Goal: Transaction & Acquisition: Download file/media

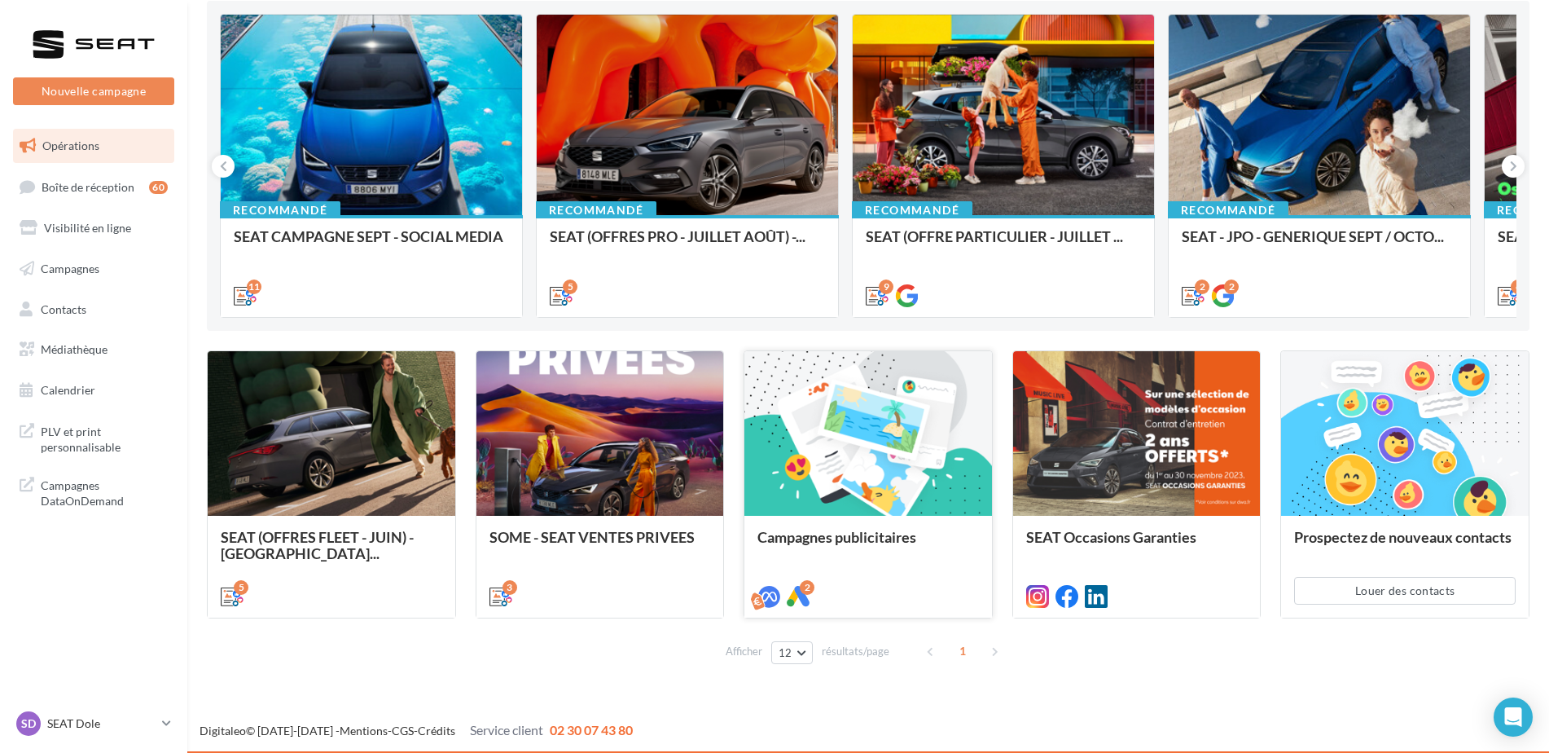
scroll to position [174, 0]
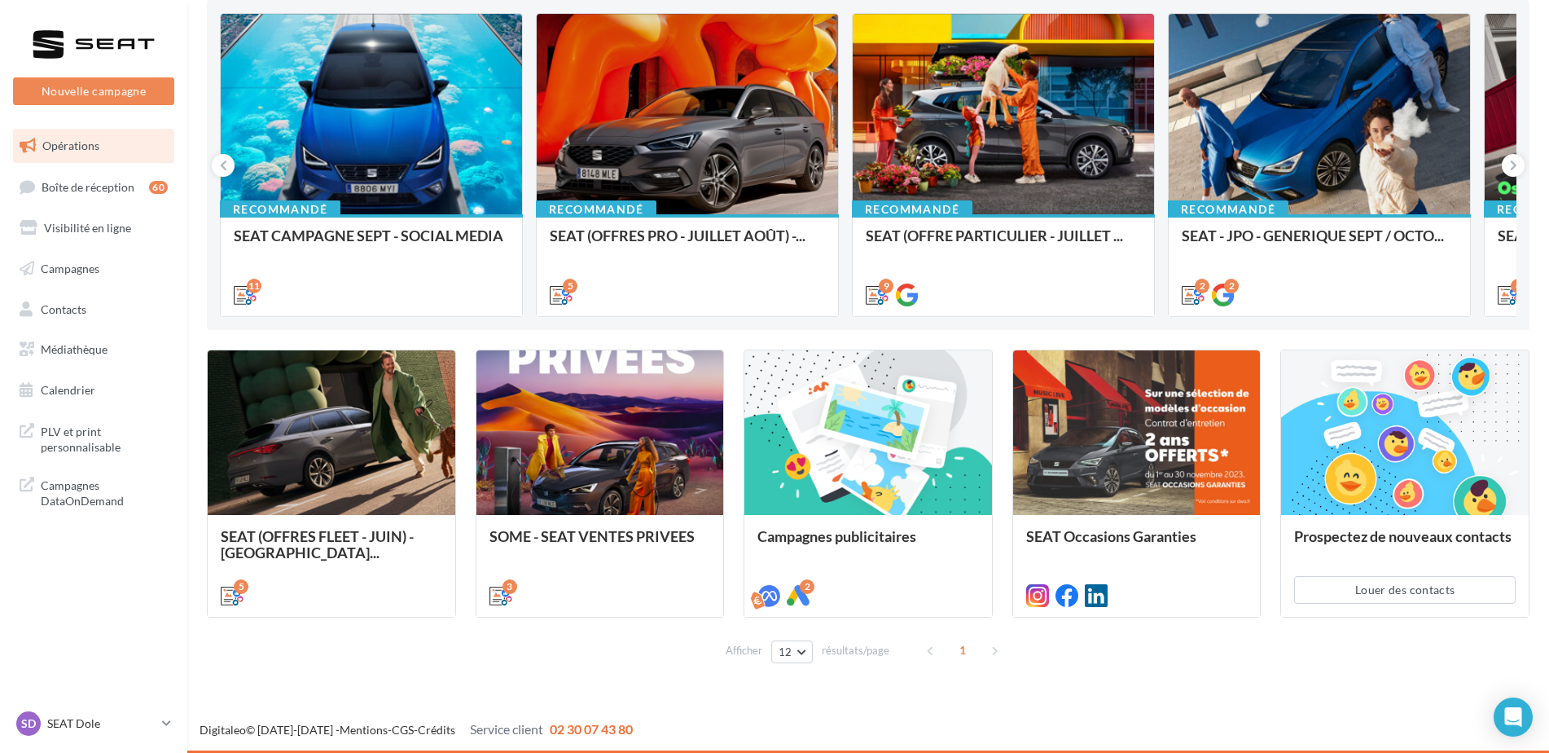
click at [81, 409] on div "PLV et print personnalisable Campagnes DataOnDemand" at bounding box center [94, 464] width 174 height 115
click at [84, 443] on span "PLV et print personnalisable" at bounding box center [104, 437] width 127 height 35
click at [105, 343] on span "Médiathèque" at bounding box center [74, 349] width 67 height 14
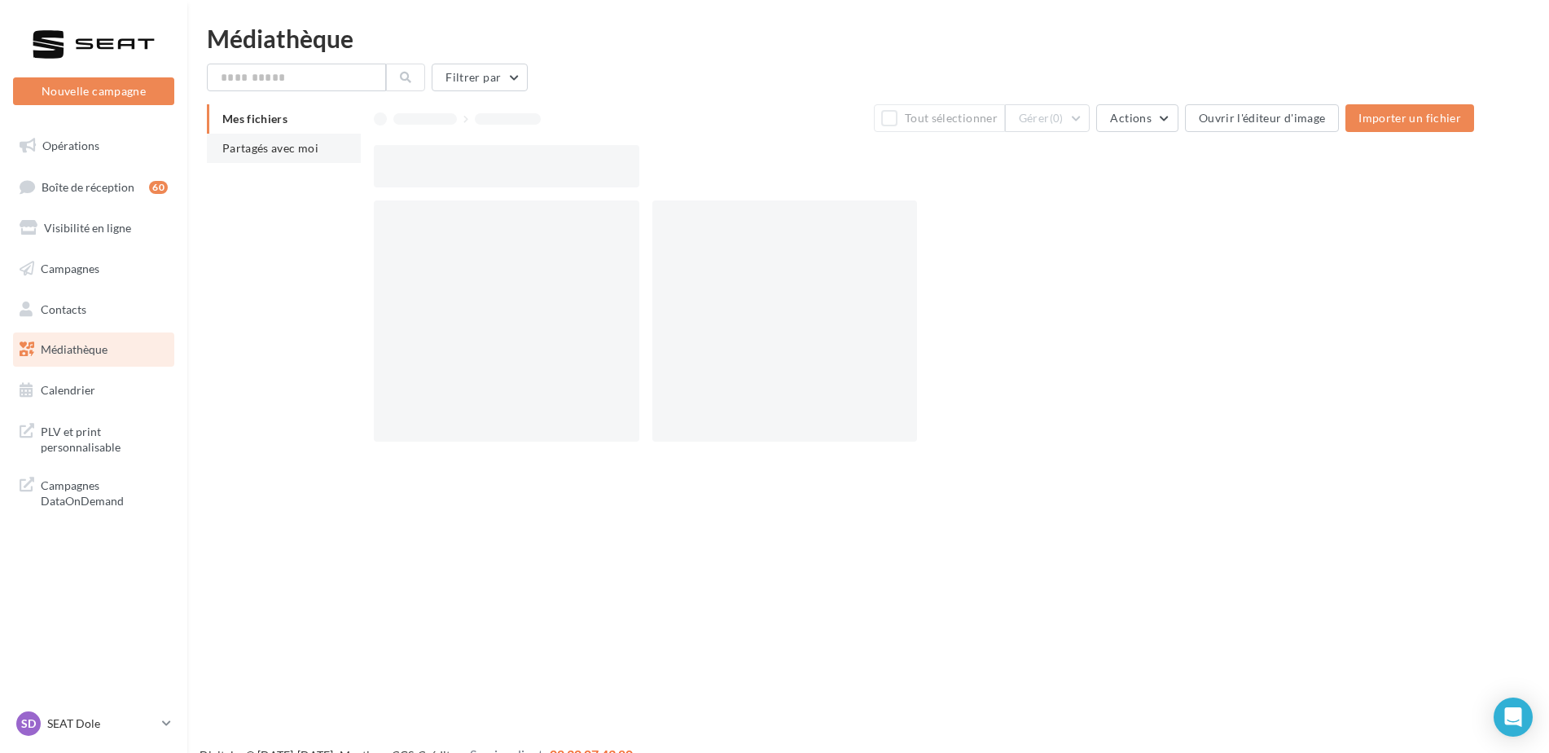
click at [262, 154] on li "Partagés avec moi" at bounding box center [284, 148] width 154 height 29
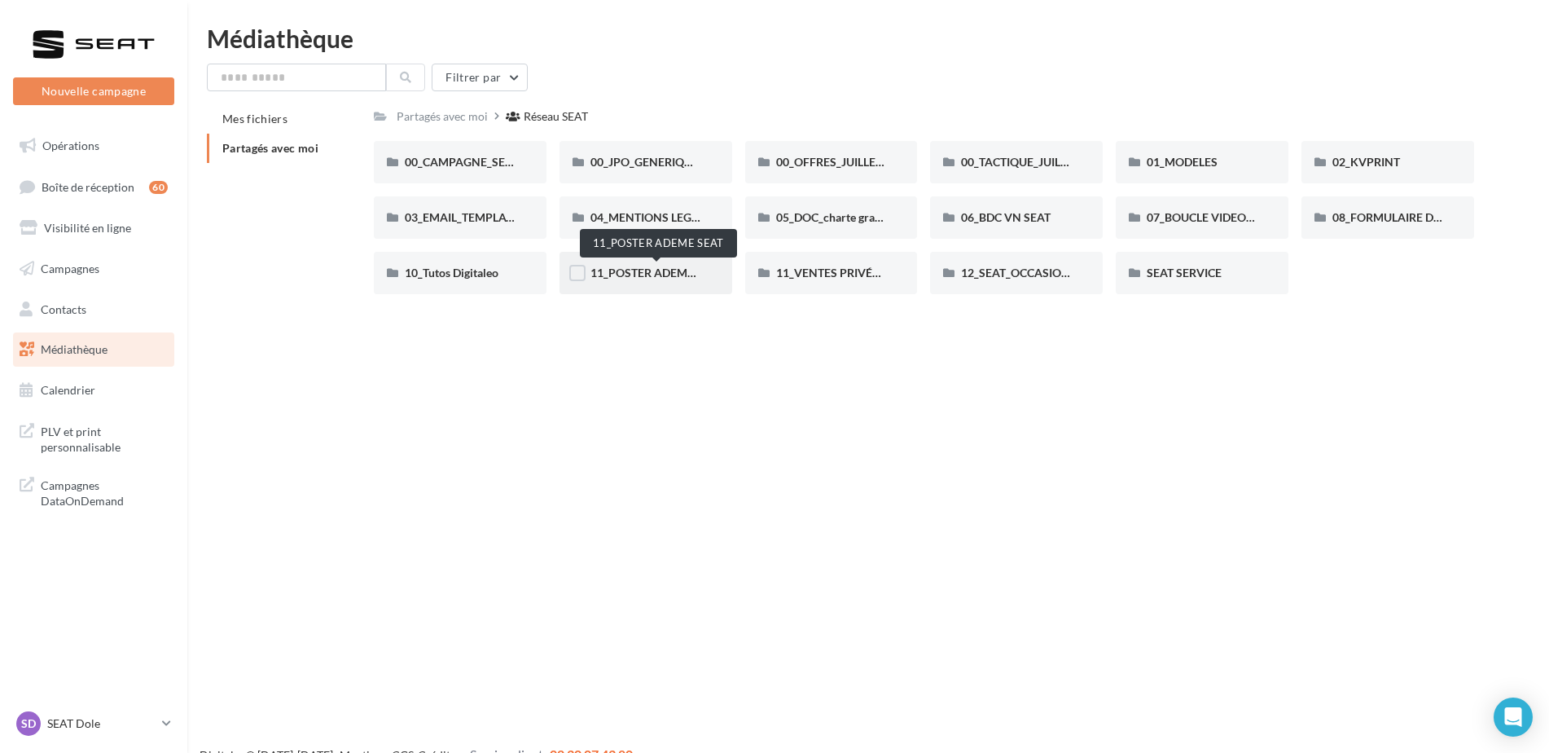
click at [661, 279] on span "11_POSTER ADEME SEAT" at bounding box center [657, 273] width 133 height 14
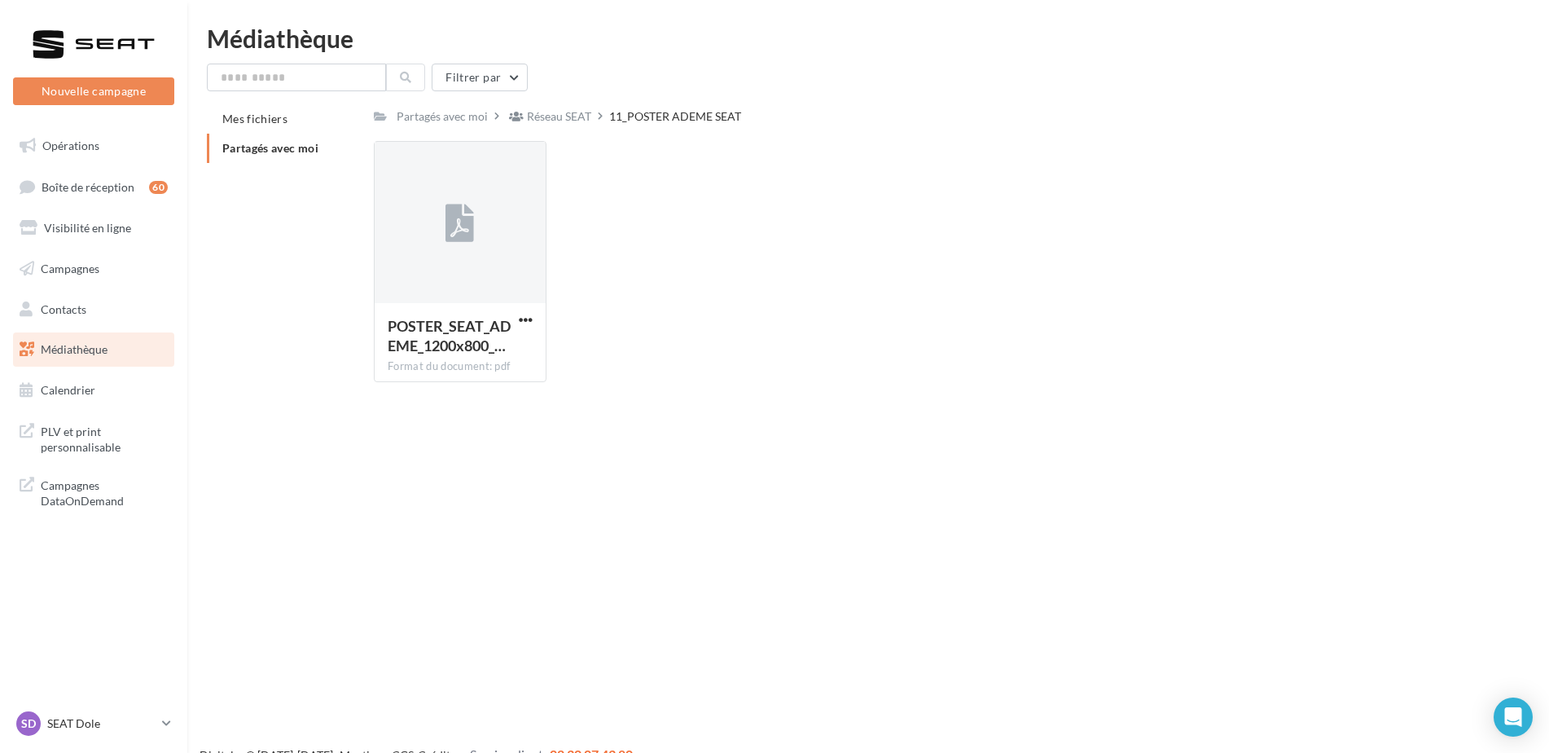
click at [551, 114] on div "Réseau SEAT" at bounding box center [559, 116] width 64 height 16
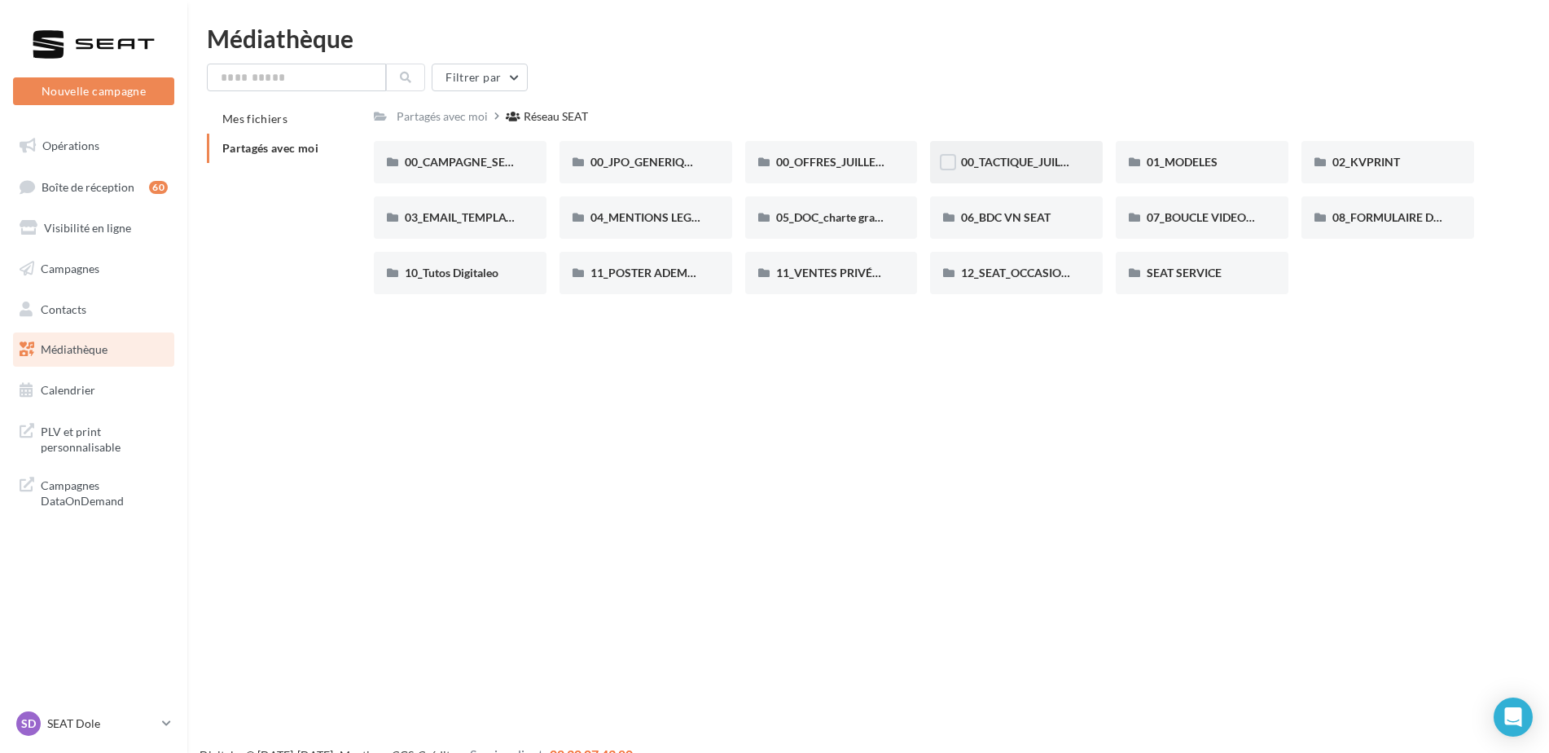
click at [1011, 152] on div "00_TACTIQUE_JUILLET AOÛT" at bounding box center [1016, 162] width 173 height 42
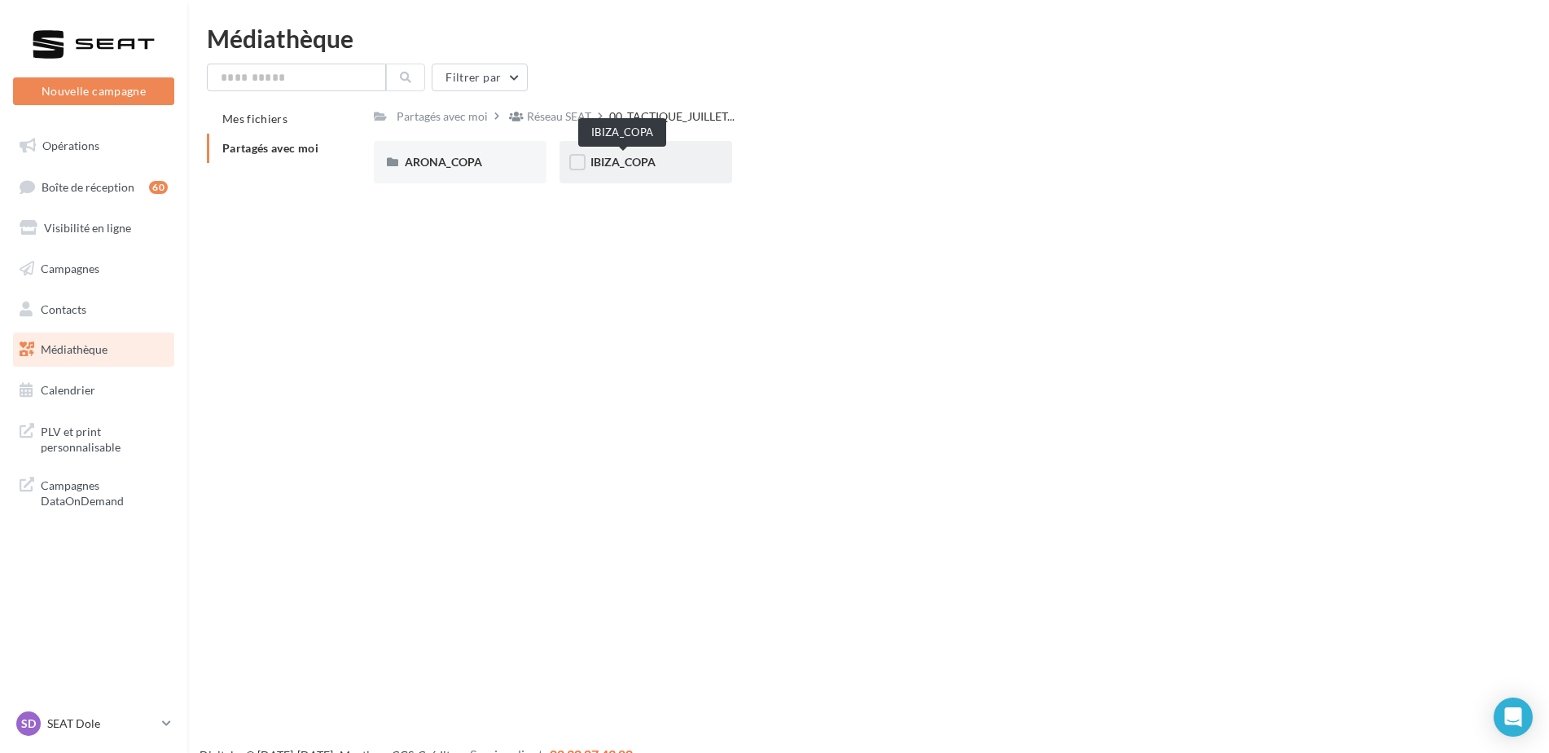
click at [608, 162] on span "IBIZA_COPA" at bounding box center [623, 162] width 65 height 14
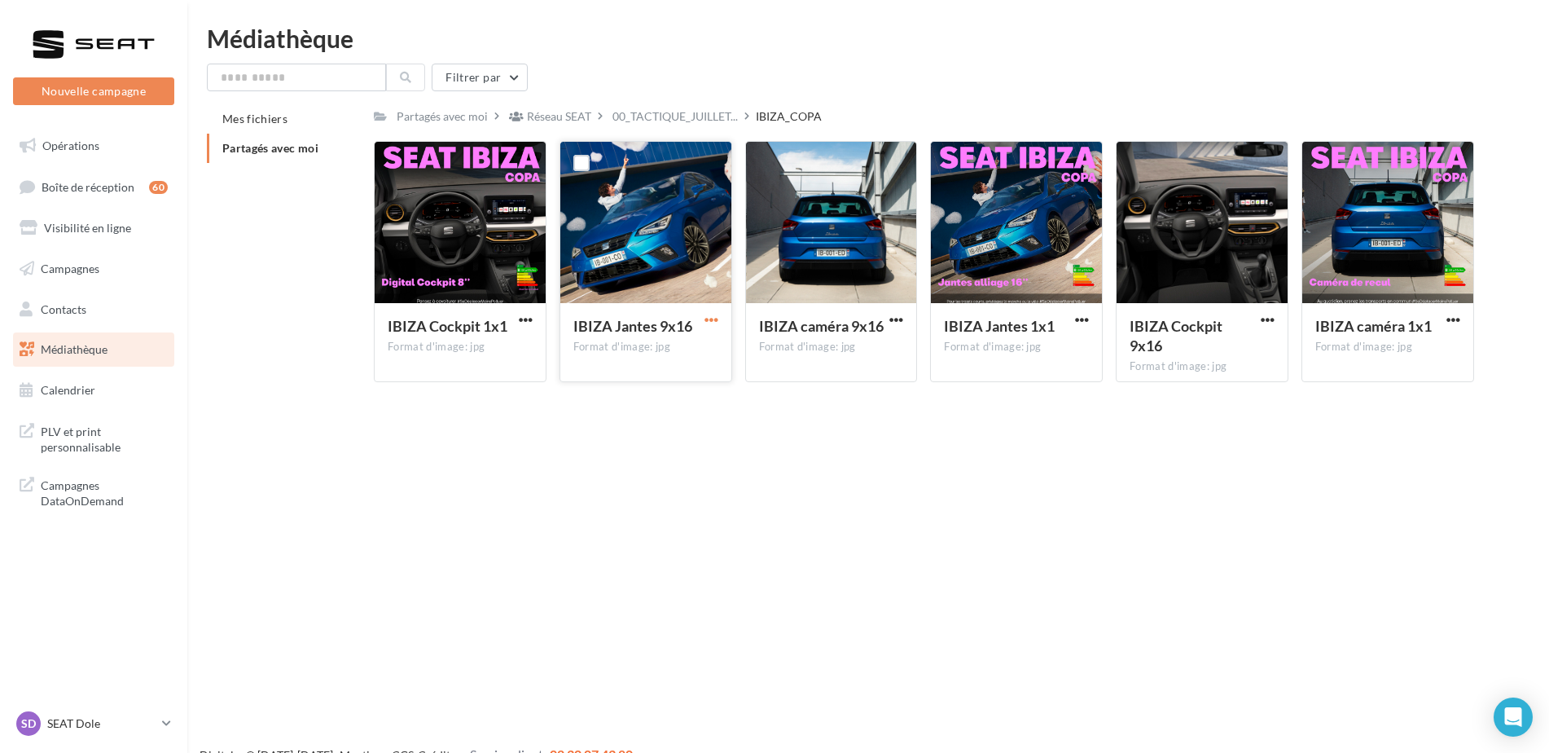
click at [709, 318] on span "button" at bounding box center [712, 320] width 14 height 14
click at [670, 354] on button "Télécharger" at bounding box center [640, 352] width 163 height 42
click at [885, 319] on div "IBIZA caméra 9x16" at bounding box center [831, 328] width 145 height 24
click at [900, 317] on span "button" at bounding box center [897, 320] width 14 height 14
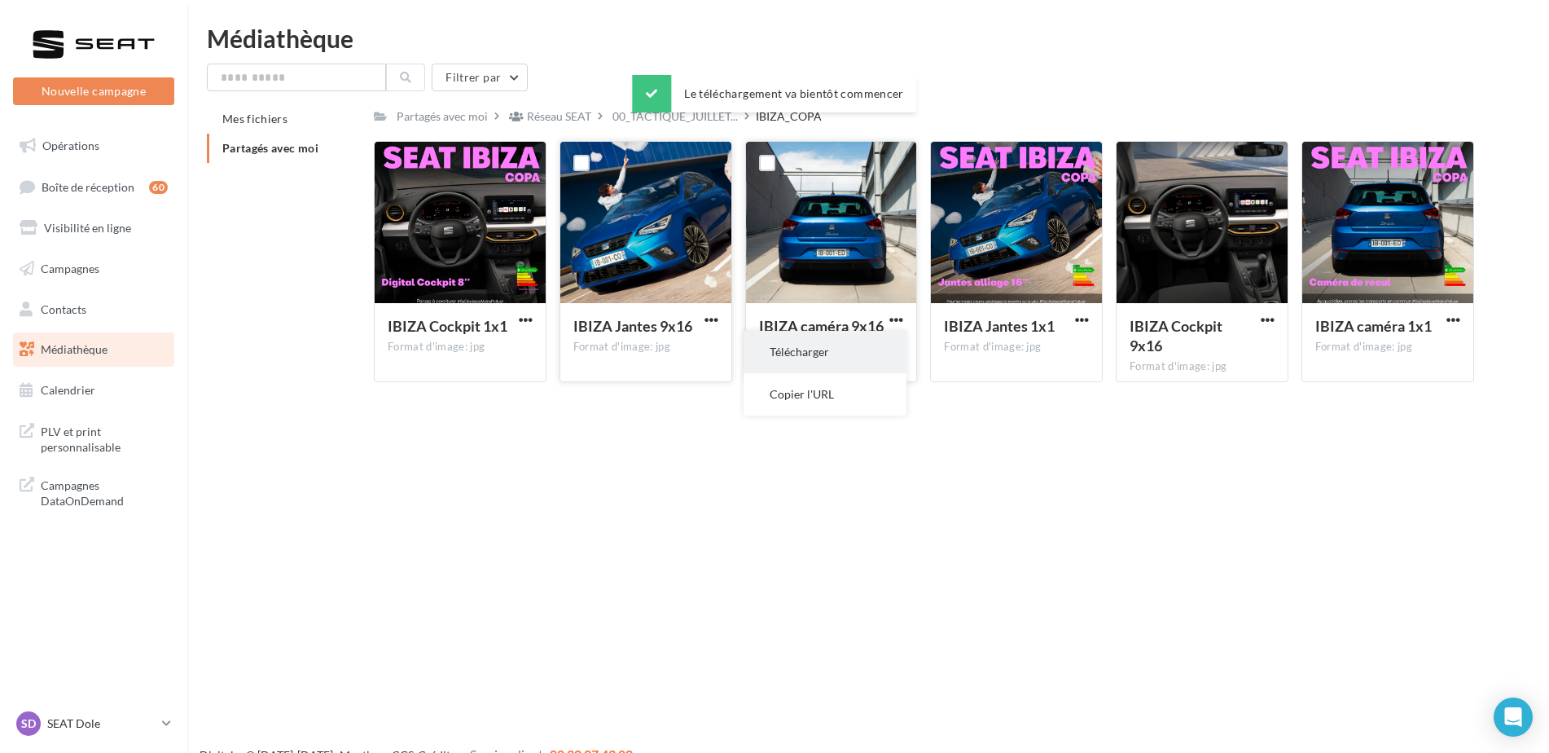
click at [881, 362] on button "Télécharger" at bounding box center [825, 352] width 163 height 42
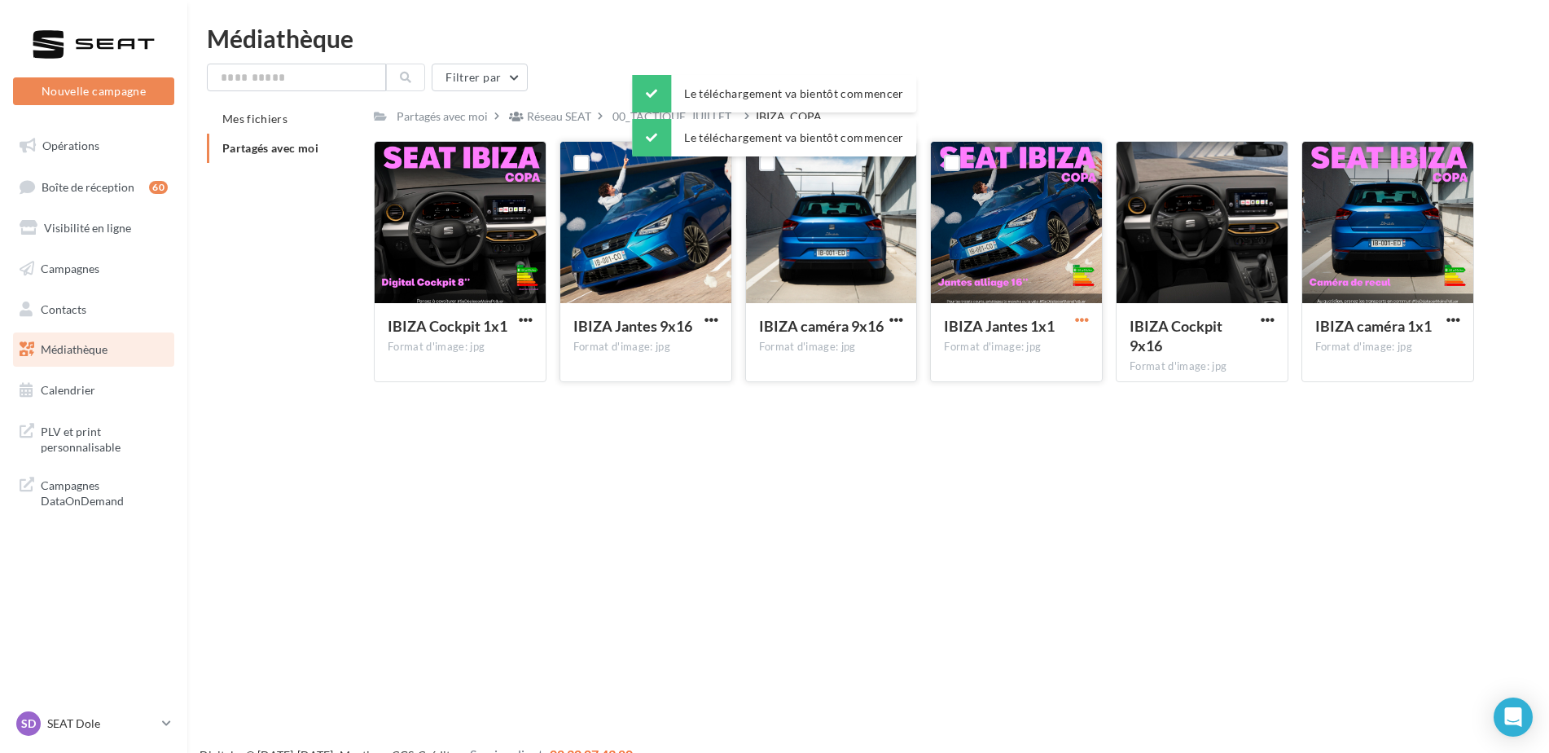
click at [1078, 316] on span "button" at bounding box center [1082, 320] width 14 height 14
click at [1039, 354] on button "Télécharger" at bounding box center [1010, 352] width 163 height 42
click at [1275, 321] on button "button" at bounding box center [1268, 321] width 20 height 16
click at [1168, 359] on button "Télécharger" at bounding box center [1196, 352] width 163 height 42
click at [613, 114] on span "00_TACTIQUE_JUILLET..." at bounding box center [675, 116] width 125 height 16
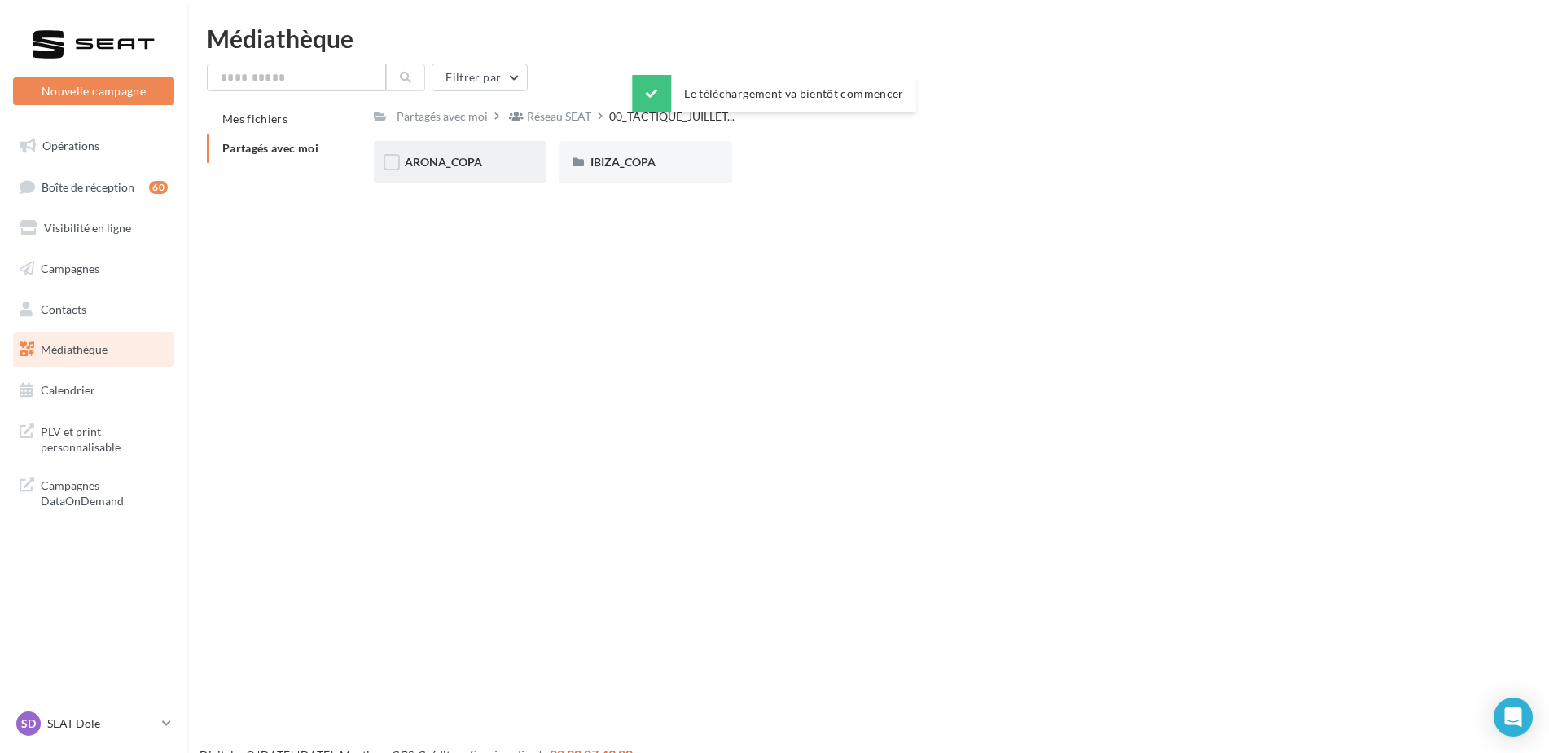
click at [445, 152] on div "ARONA_COPA" at bounding box center [460, 162] width 173 height 42
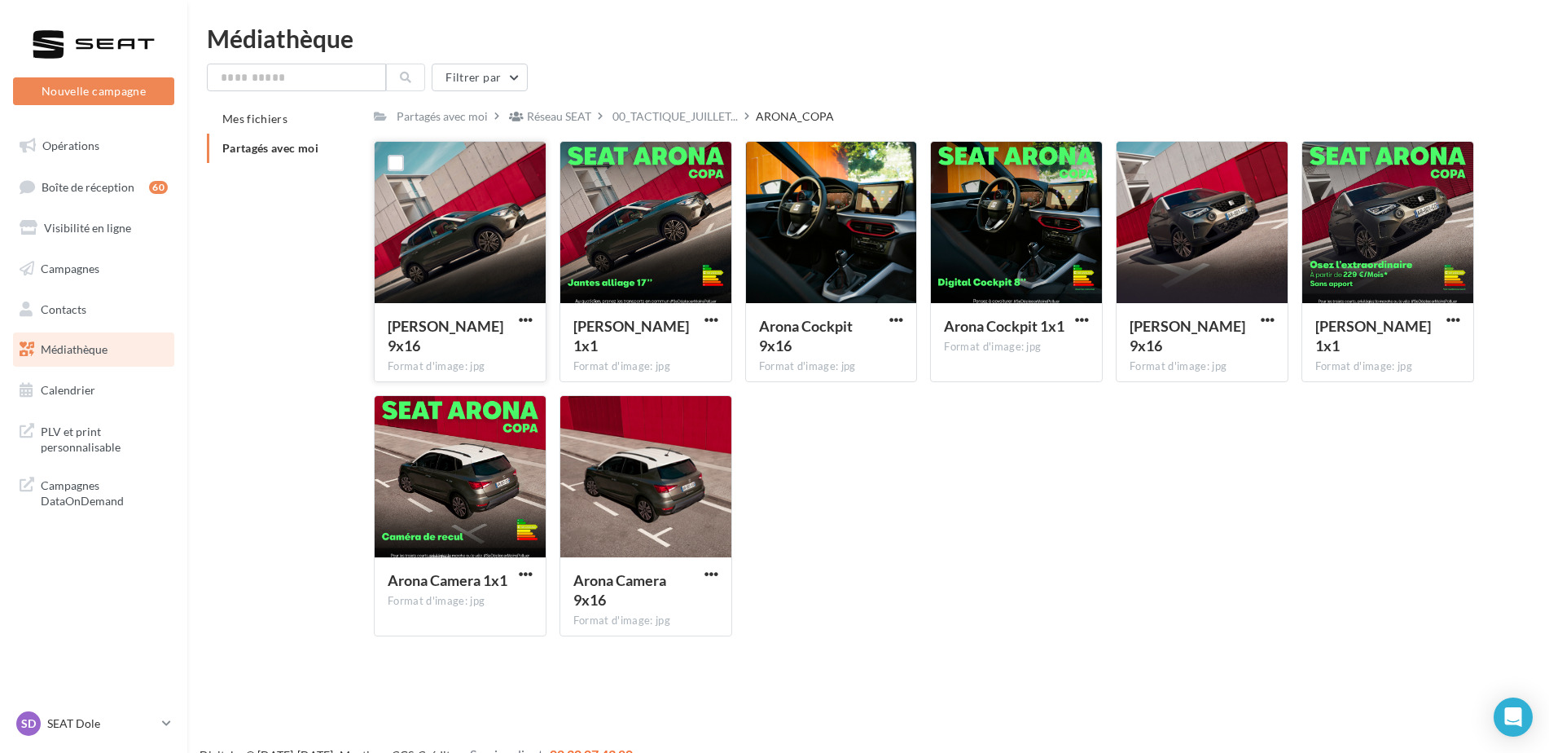
click at [533, 319] on button "button" at bounding box center [526, 321] width 20 height 16
click at [466, 349] on button "Télécharger" at bounding box center [454, 352] width 163 height 42
click at [103, 711] on div "SD SEAT [PERSON_NAME] SEAT-[GEOGRAPHIC_DATA]" at bounding box center [85, 723] width 139 height 24
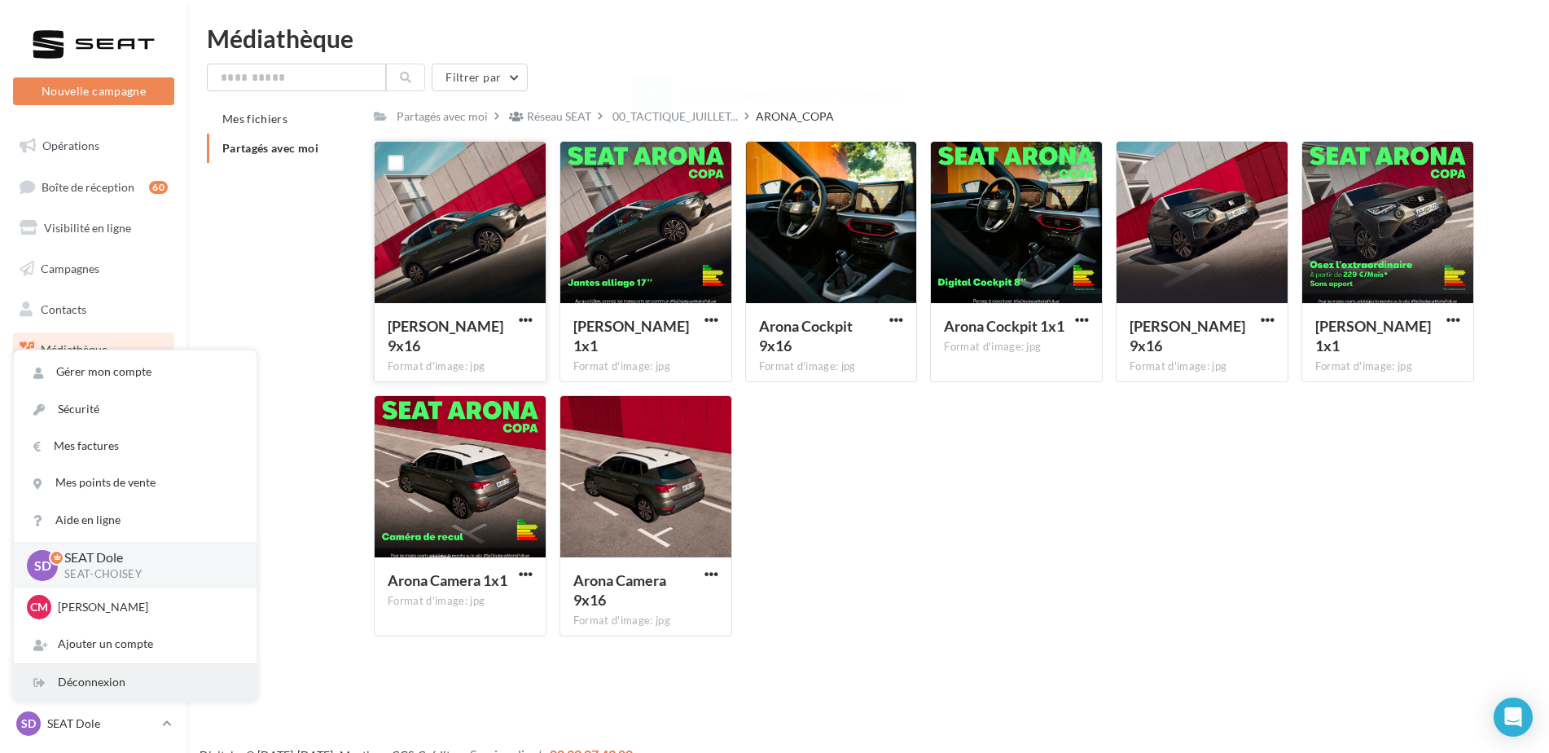
click at [125, 690] on div "Déconnexion" at bounding box center [135, 682] width 243 height 37
